Goal: Transaction & Acquisition: Purchase product/service

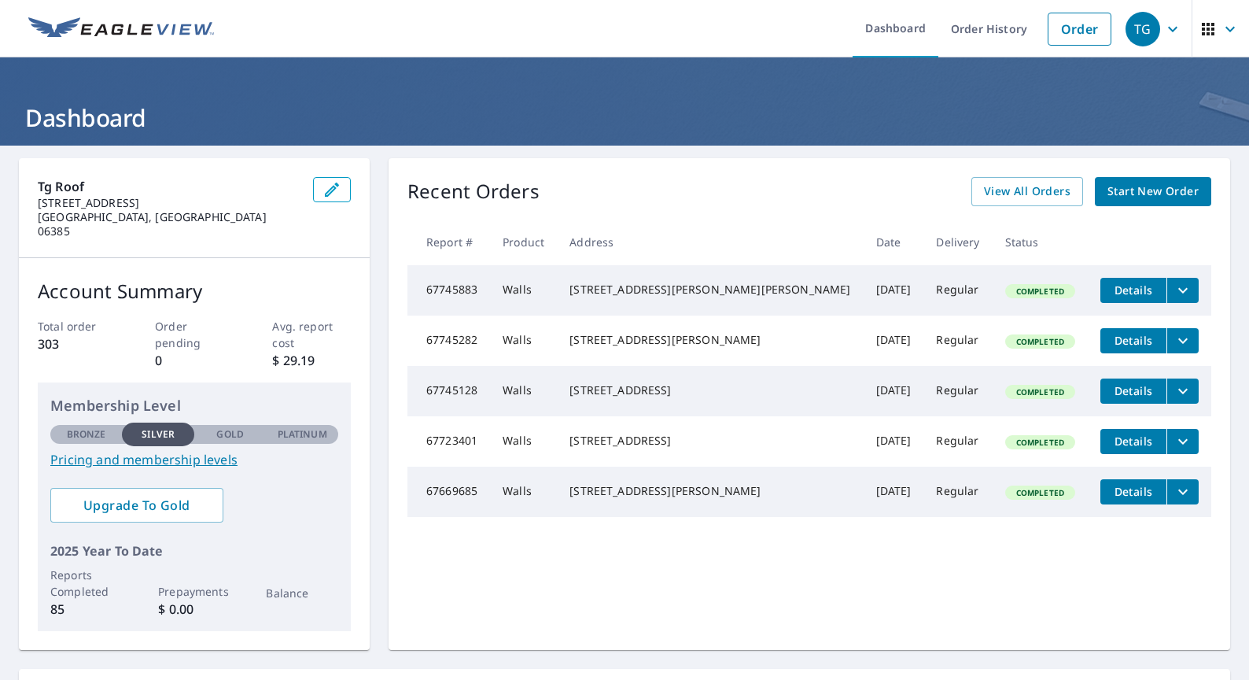
click at [1175, 199] on span "Start New Order" at bounding box center [1153, 192] width 91 height 20
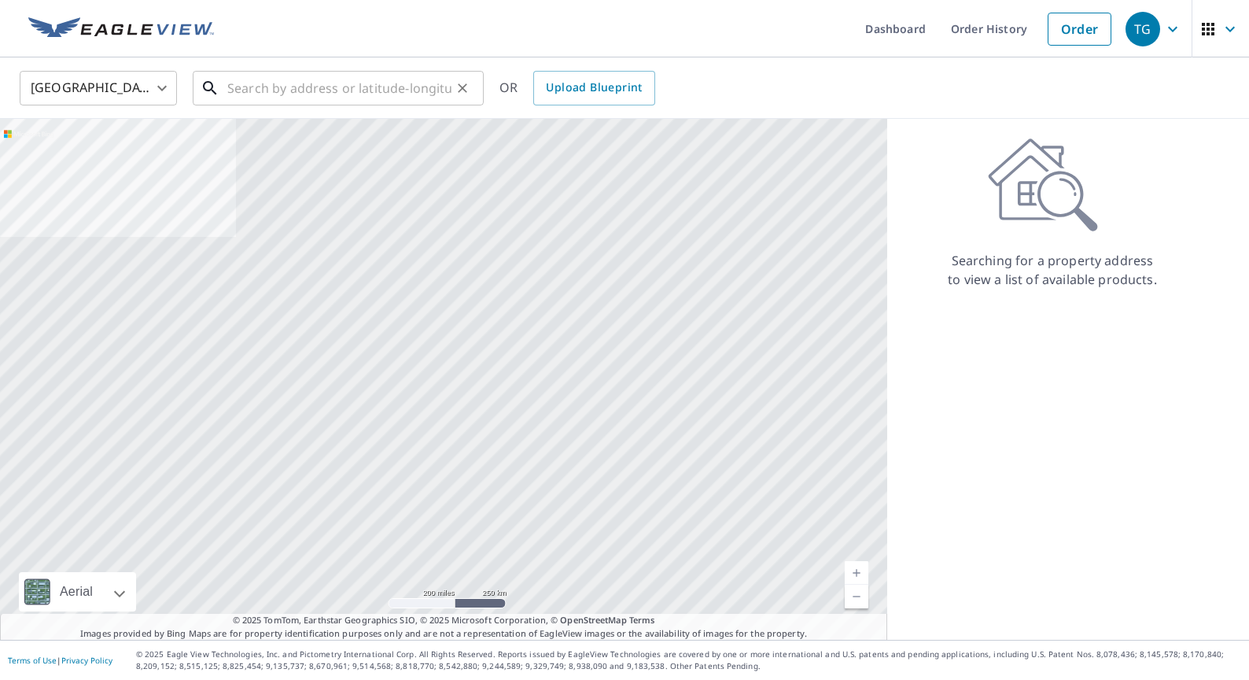
click at [372, 96] on input "text" at bounding box center [339, 88] width 224 height 44
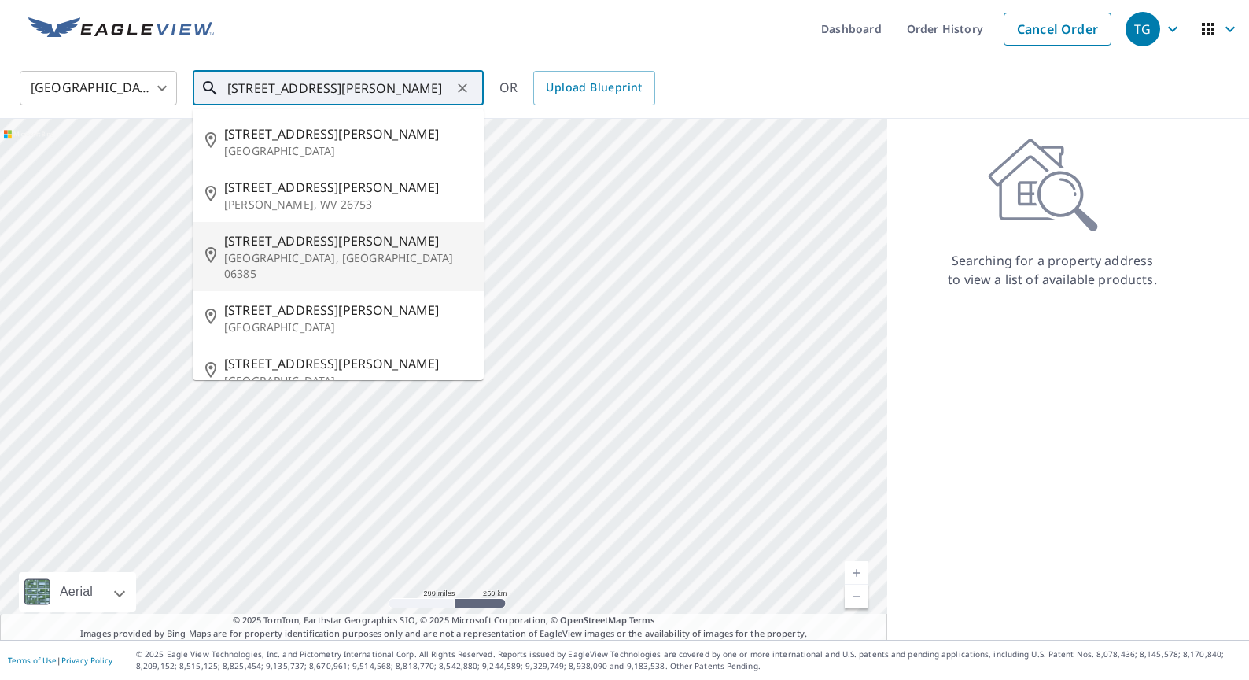
click at [337, 252] on p "[GEOGRAPHIC_DATA], [GEOGRAPHIC_DATA] 06385" at bounding box center [347, 265] width 247 height 31
type input "[STREET_ADDRESS][PERSON_NAME]"
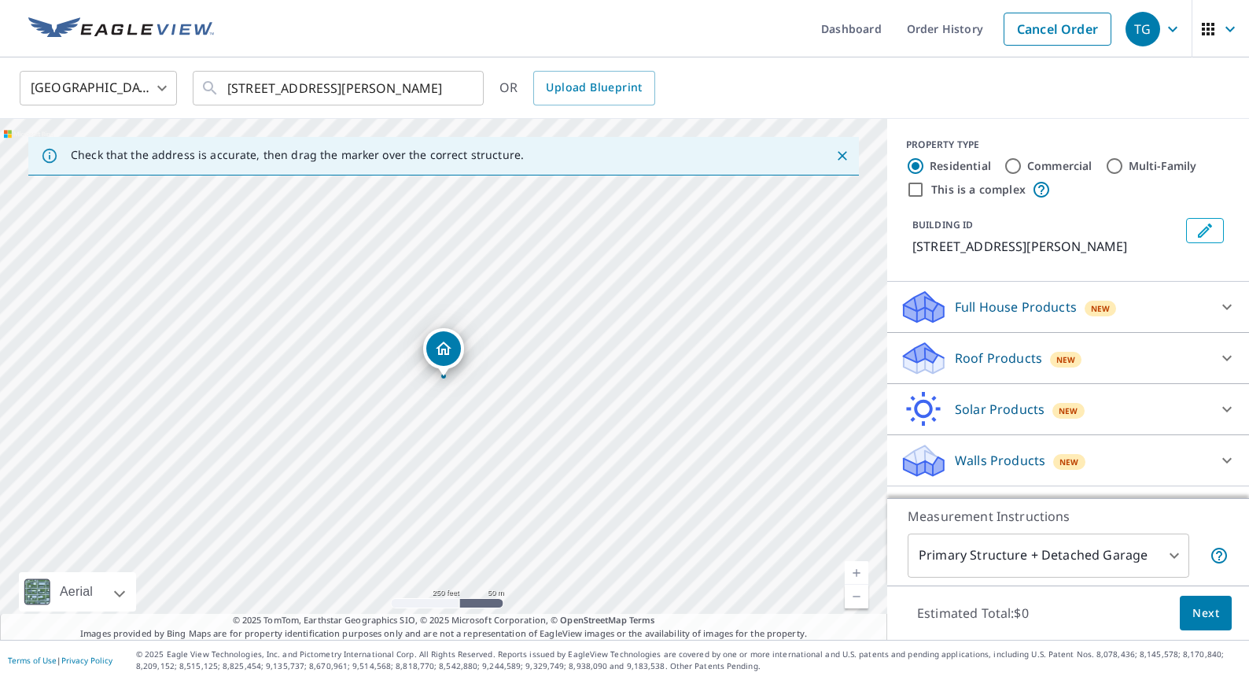
click at [1224, 460] on icon at bounding box center [1227, 460] width 19 height 19
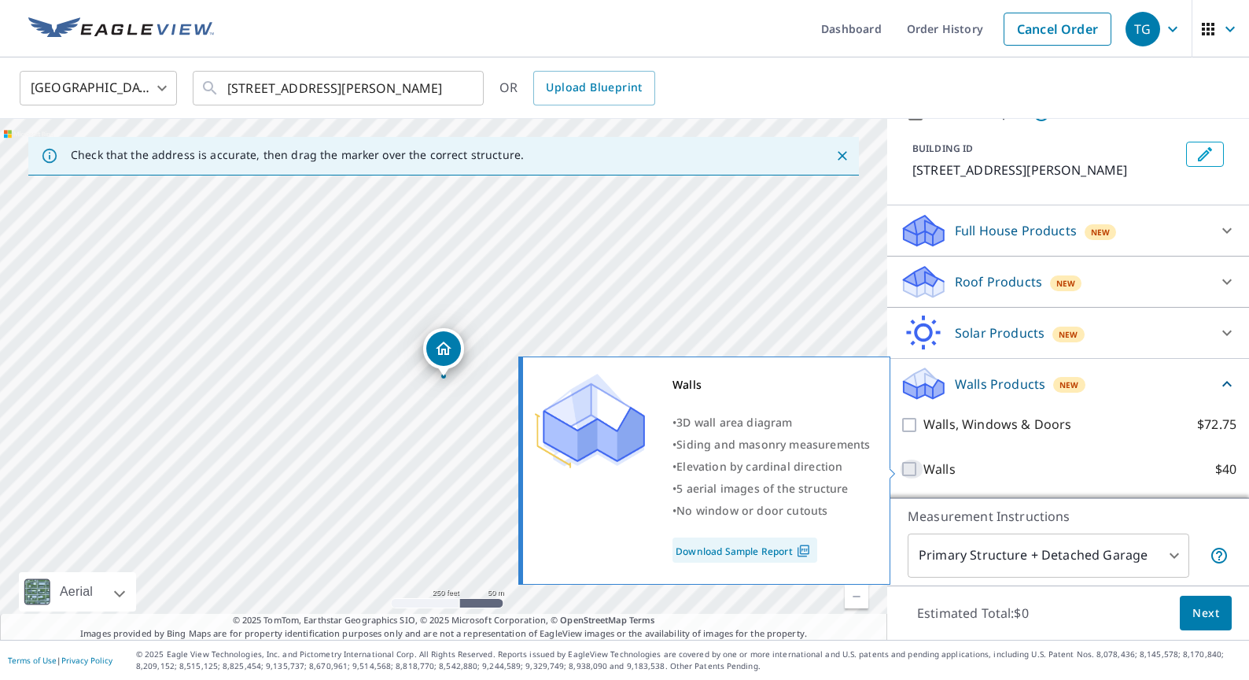
click at [912, 469] on input "Walls $40" at bounding box center [912, 468] width 24 height 19
checkbox input "true"
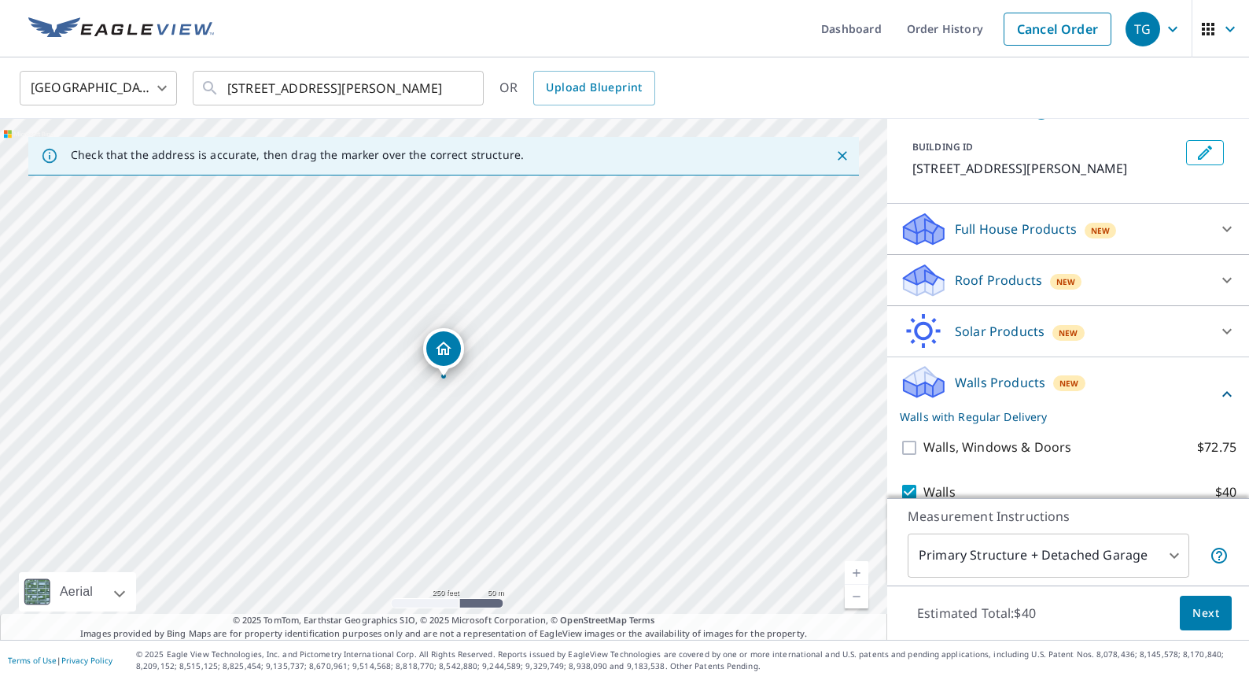
click at [1196, 614] on span "Next" at bounding box center [1205, 613] width 27 height 20
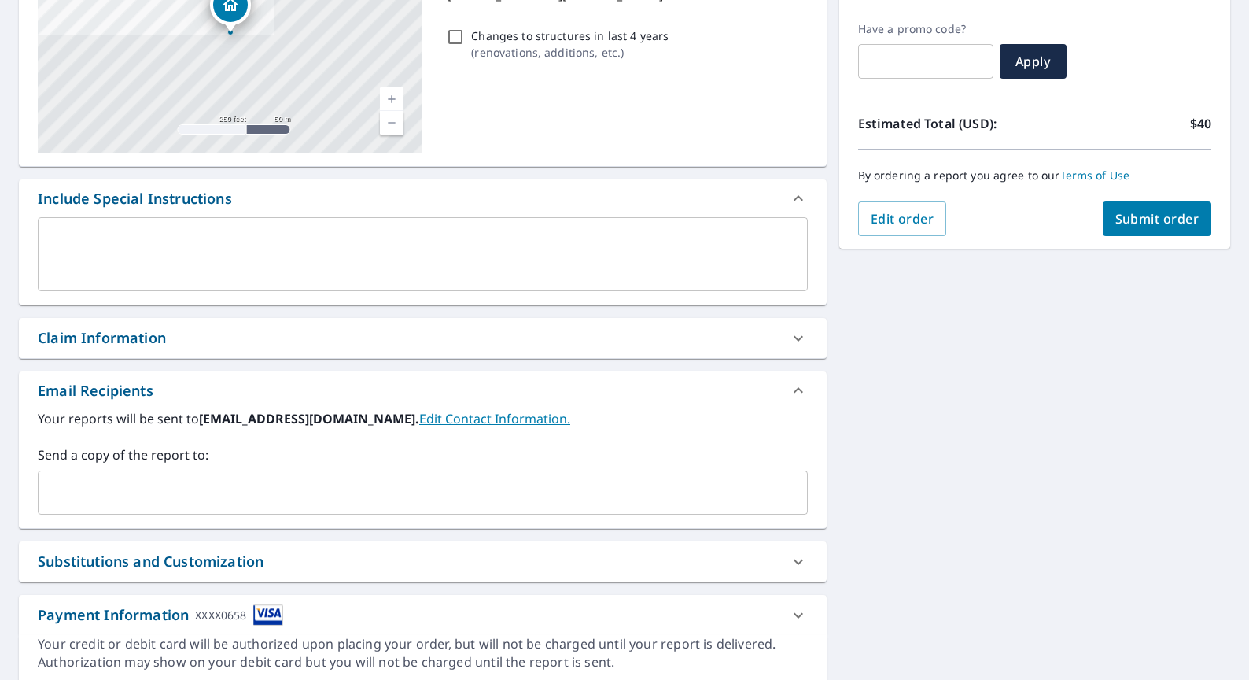
click at [285, 492] on input "text" at bounding box center [411, 492] width 732 height 30
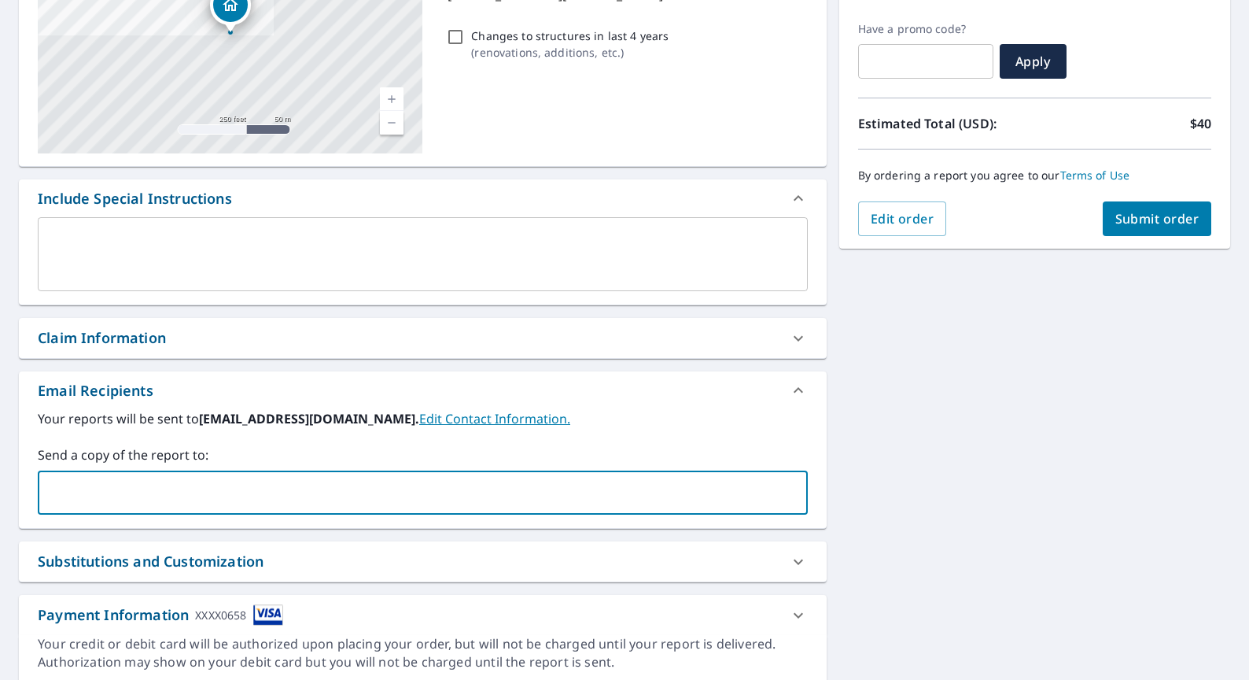
scroll to position [254, 0]
type input "[PERSON_NAME][EMAIL_ADDRESS][DOMAIN_NAME]"
click at [920, 438] on div "**********" at bounding box center [624, 293] width 1249 height 805
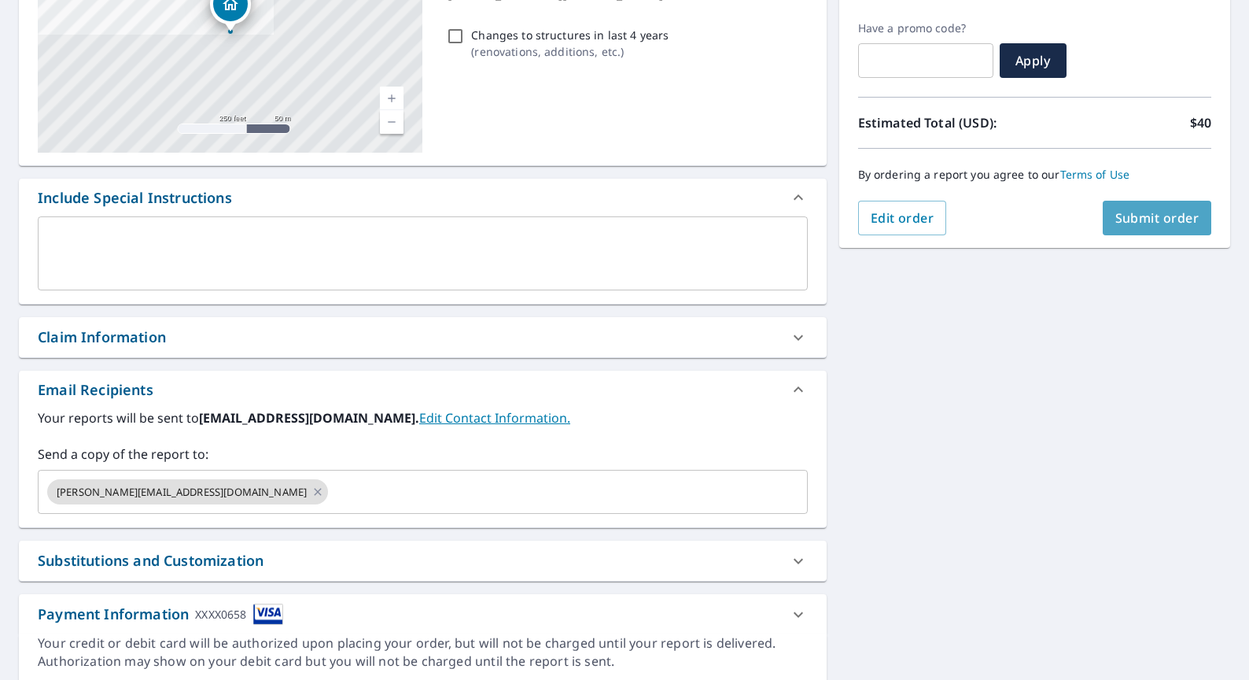
click at [1118, 221] on span "Submit order" at bounding box center [1157, 217] width 84 height 17
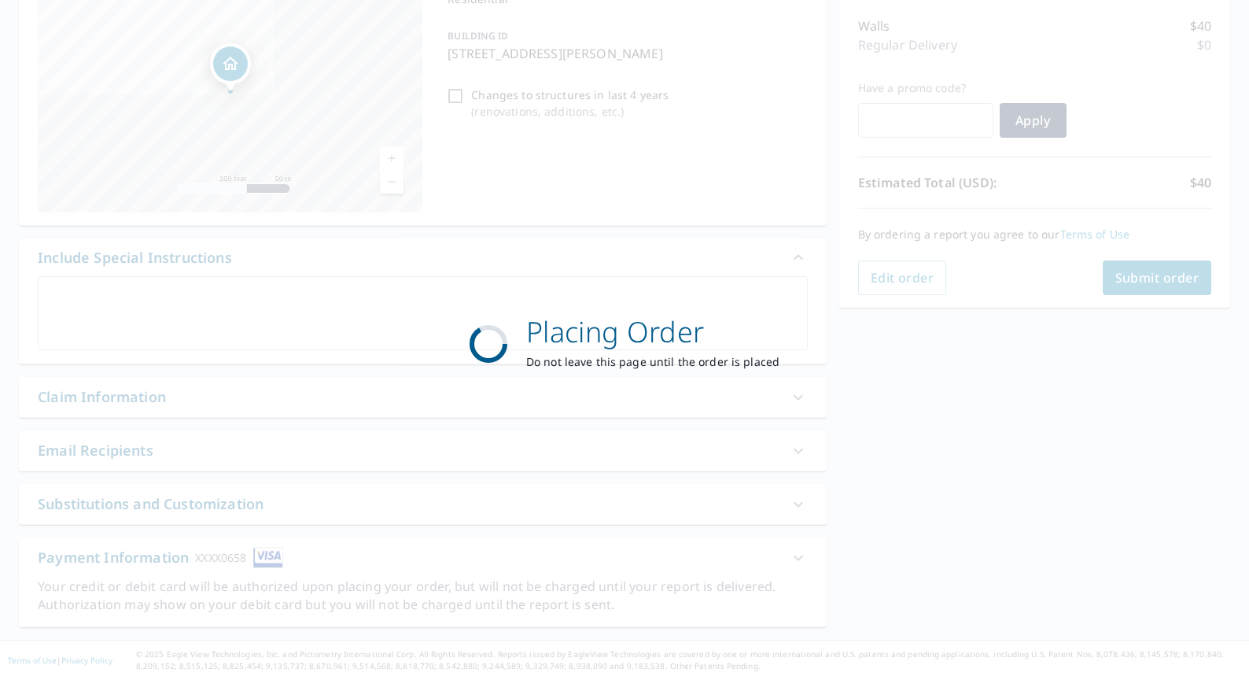
scroll to position [194, 0]
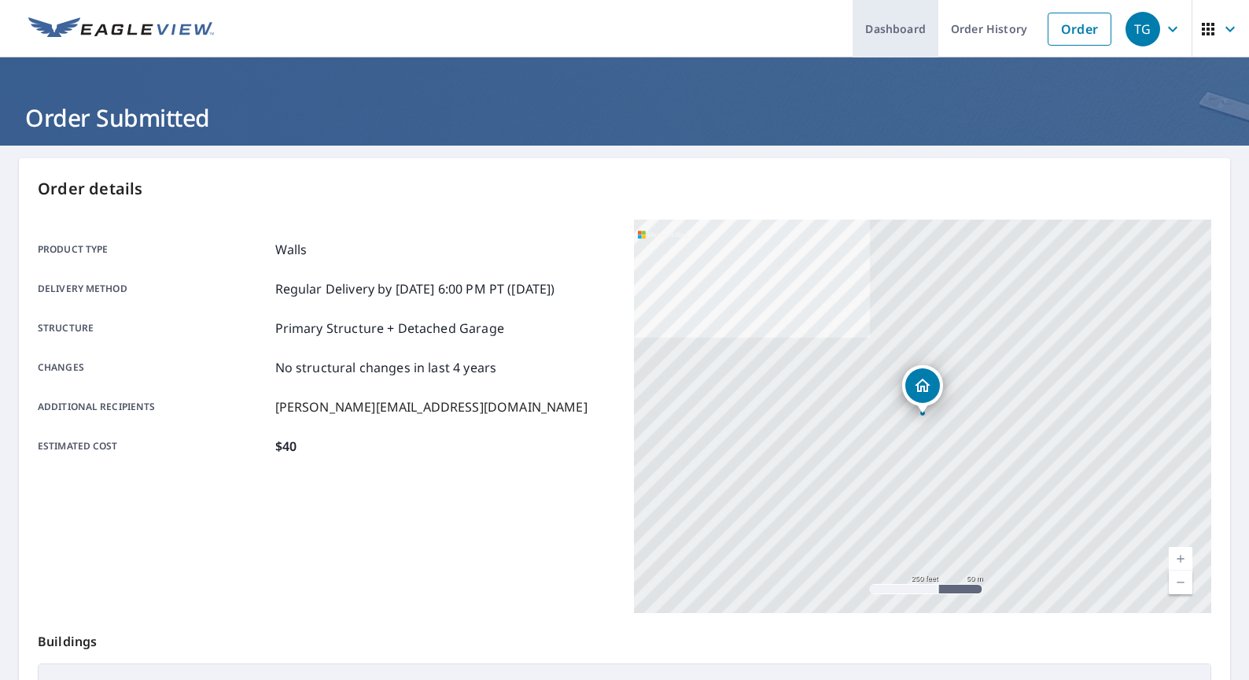
click at [921, 25] on link "Dashboard" at bounding box center [896, 28] width 86 height 57
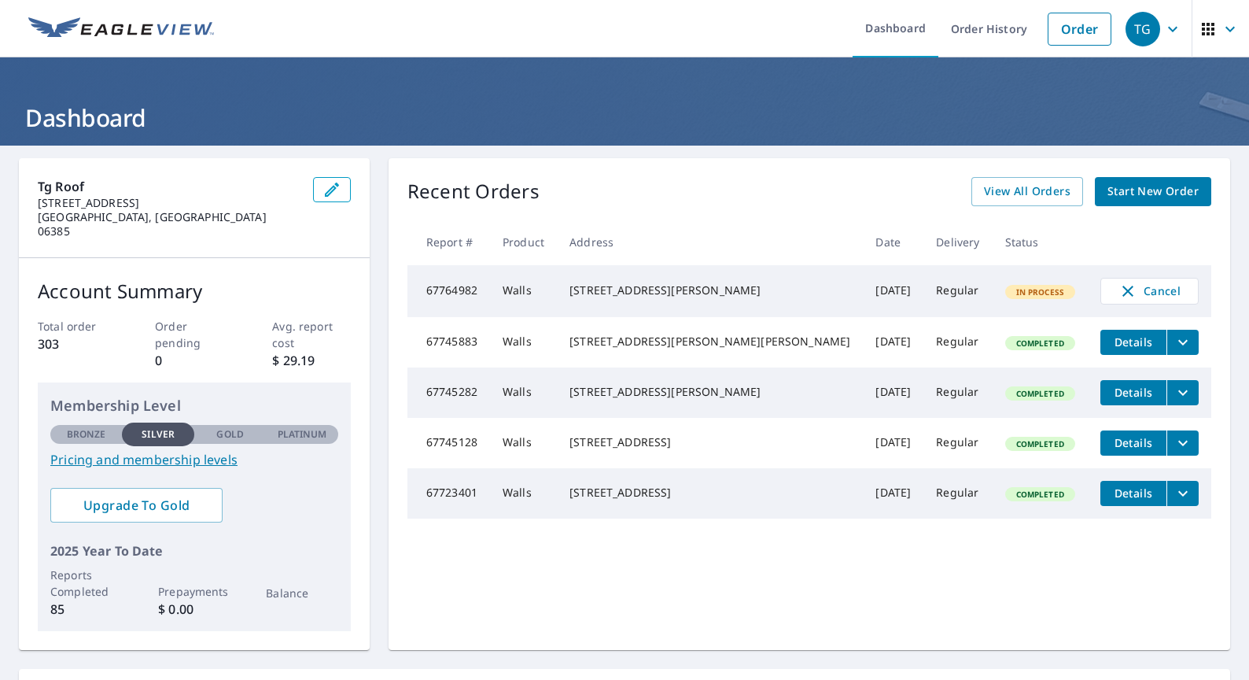
click at [1174, 402] on icon "filesDropdownBtn-67745282" at bounding box center [1183, 392] width 19 height 19
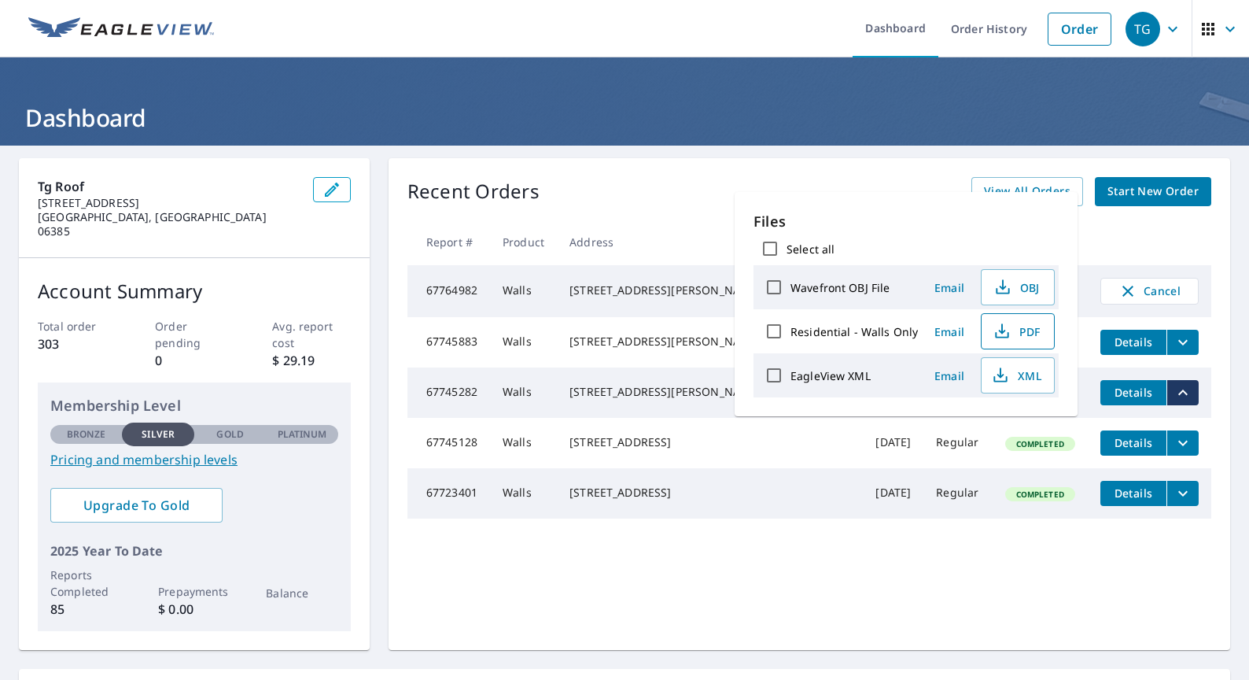
click at [1039, 331] on button "PDF" at bounding box center [1018, 331] width 74 height 36
